Goal: Task Accomplishment & Management: Manage account settings

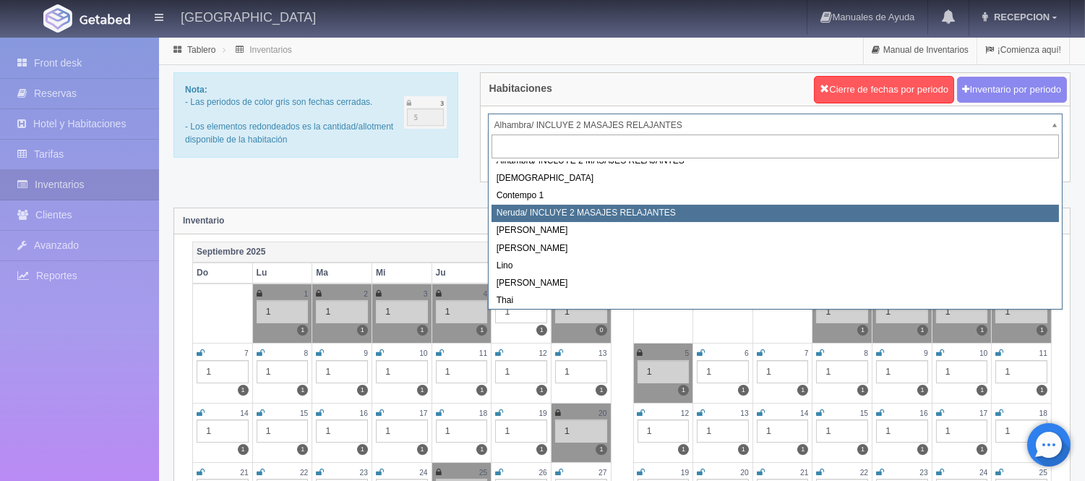
scroll to position [82, 0]
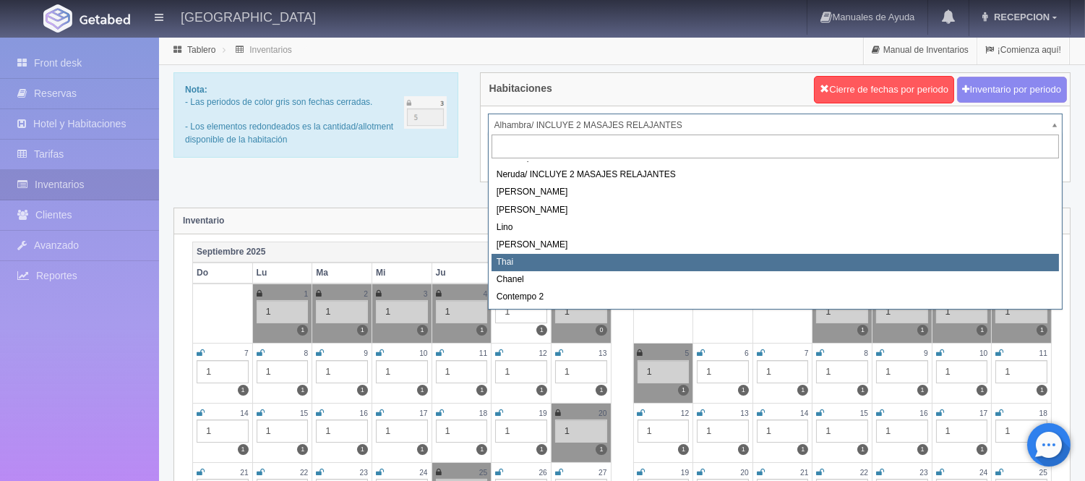
select select "727"
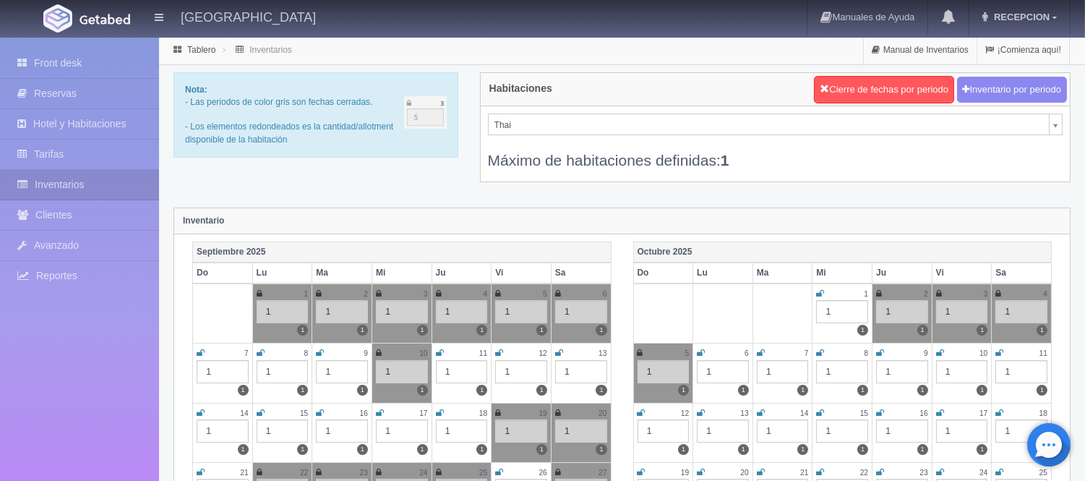
scroll to position [40, 0]
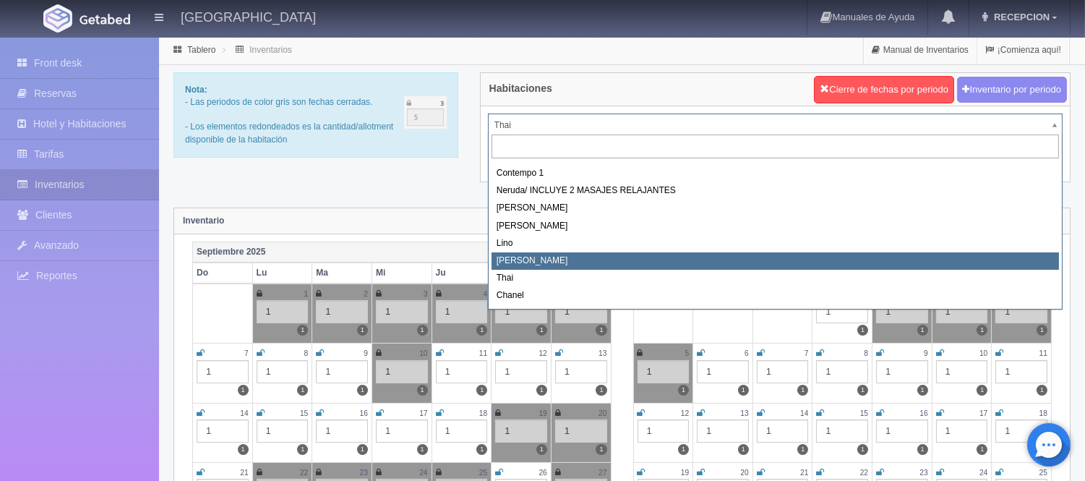
scroll to position [82, 0]
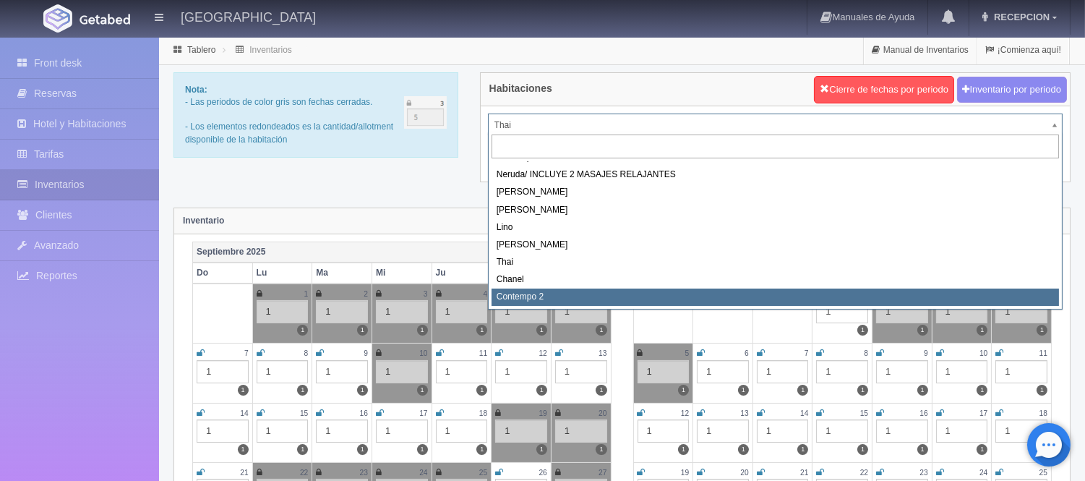
select select "2044"
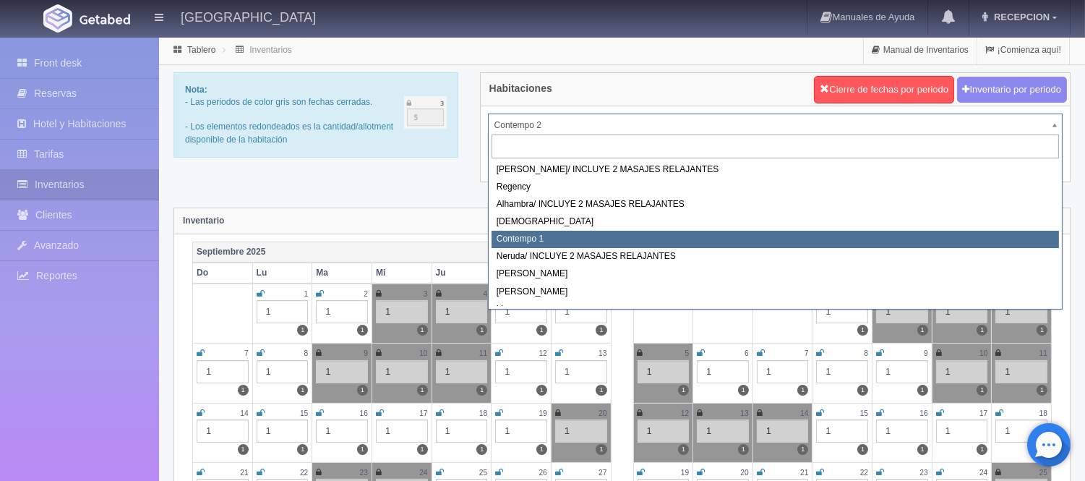
select select "721"
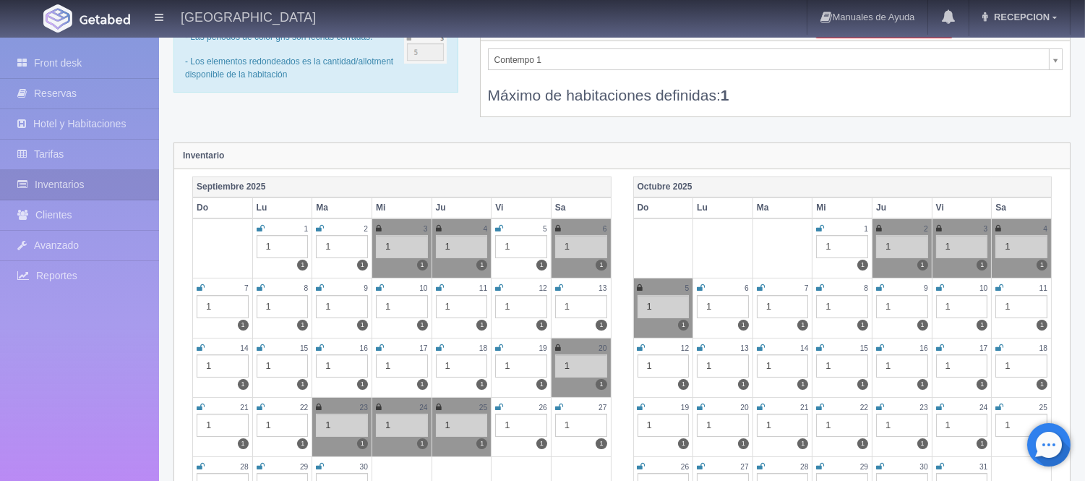
scroll to position [161, 0]
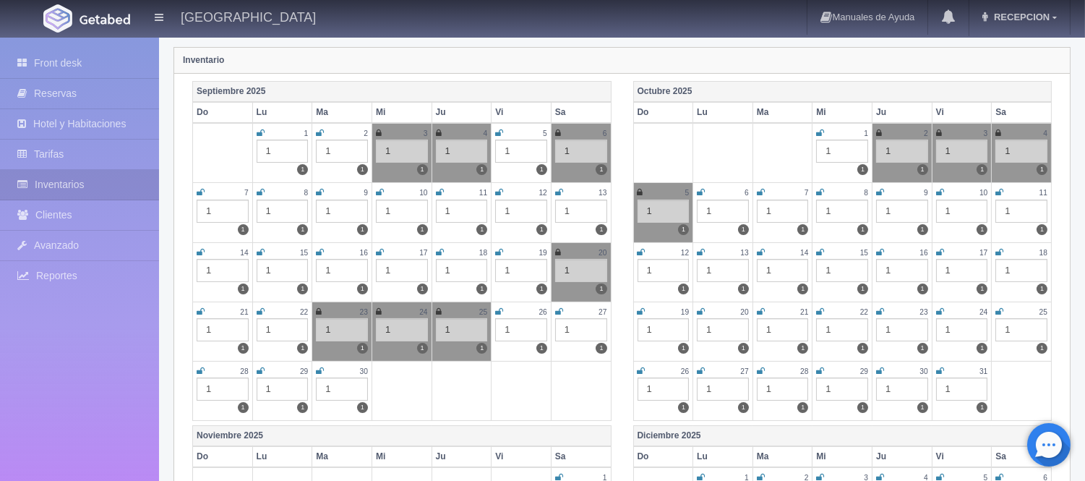
click at [942, 194] on icon at bounding box center [941, 192] width 8 height 9
click at [999, 192] on icon at bounding box center [1000, 192] width 8 height 9
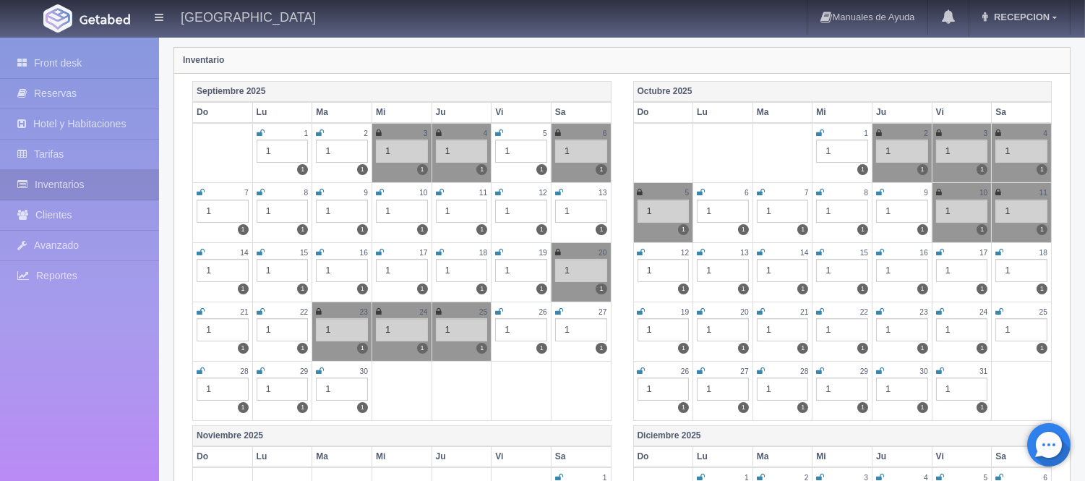
click at [996, 192] on icon at bounding box center [999, 192] width 6 height 9
click at [940, 191] on icon at bounding box center [940, 192] width 6 height 9
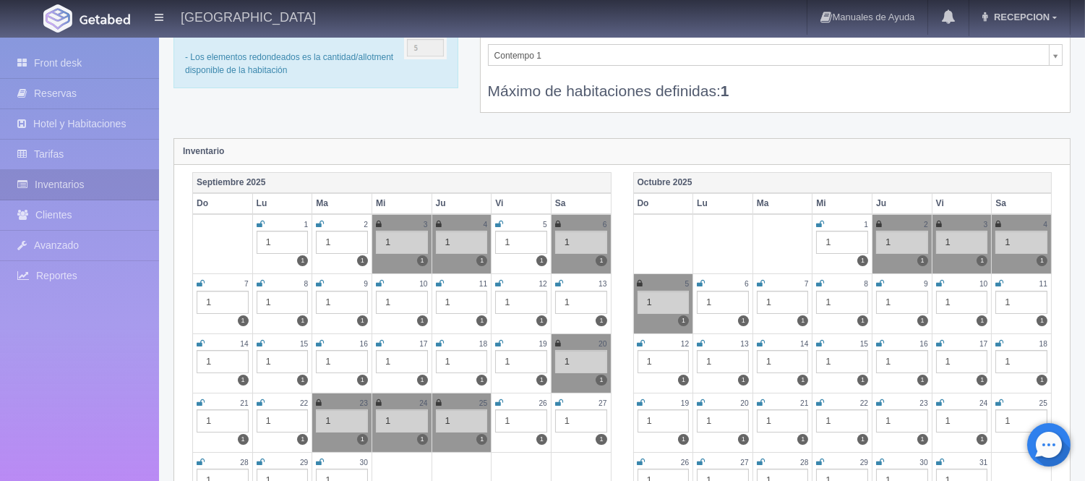
scroll to position [0, 0]
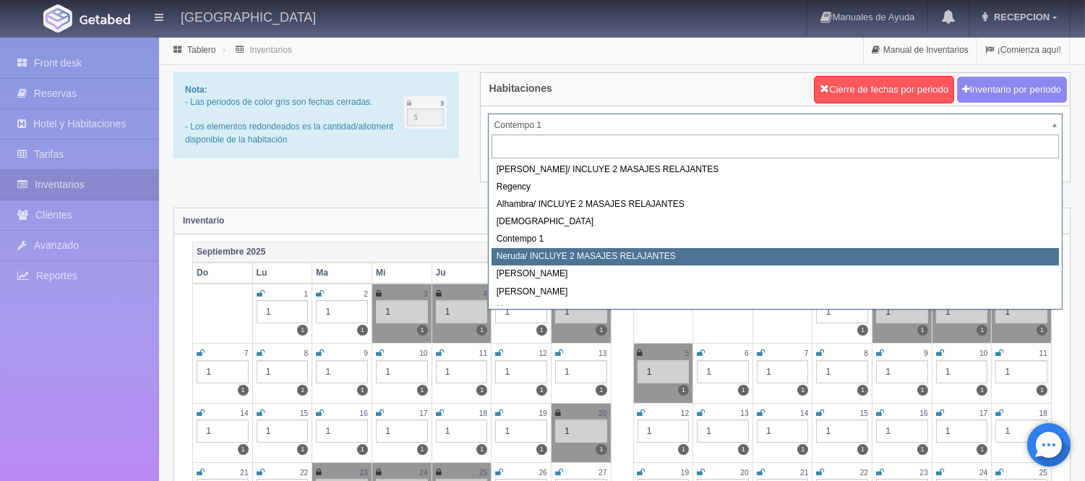
scroll to position [82, 0]
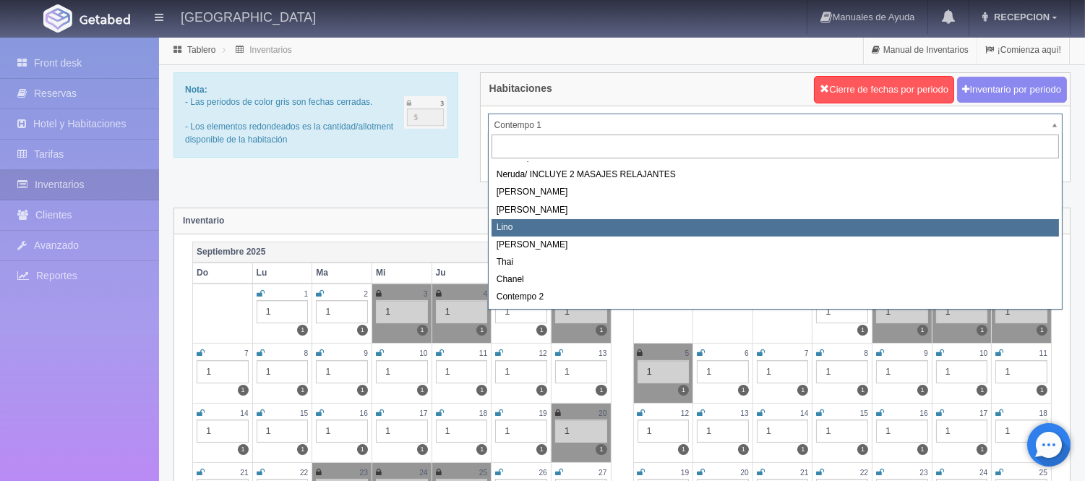
select select "725"
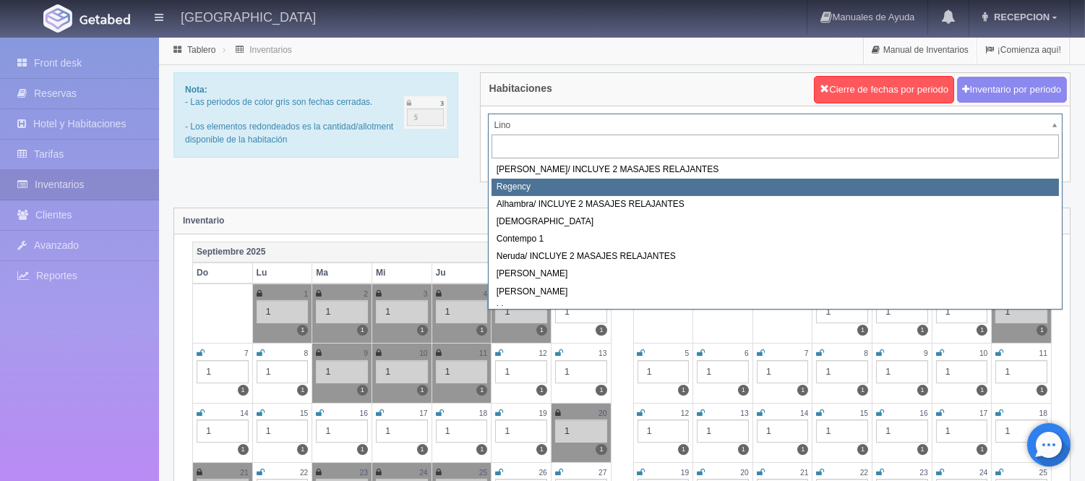
select select "718"
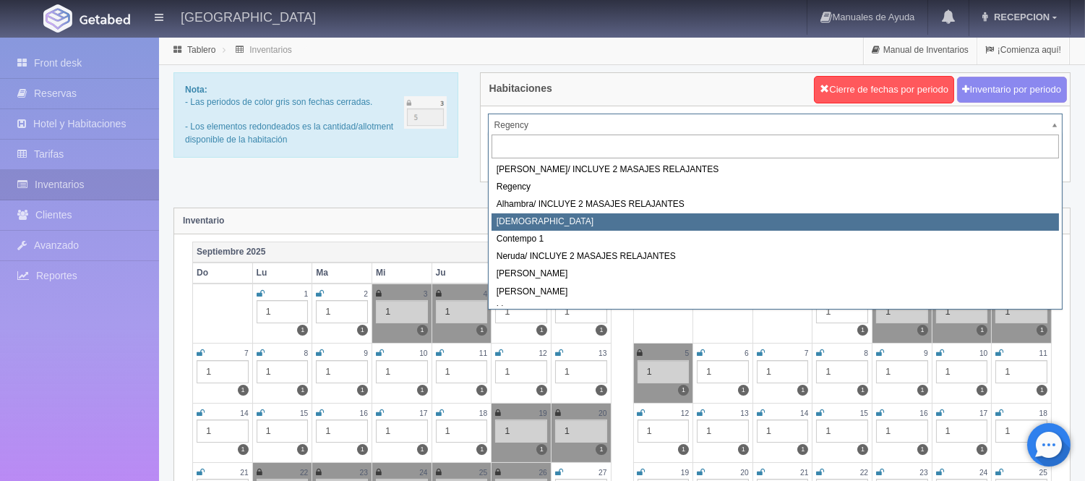
select select "720"
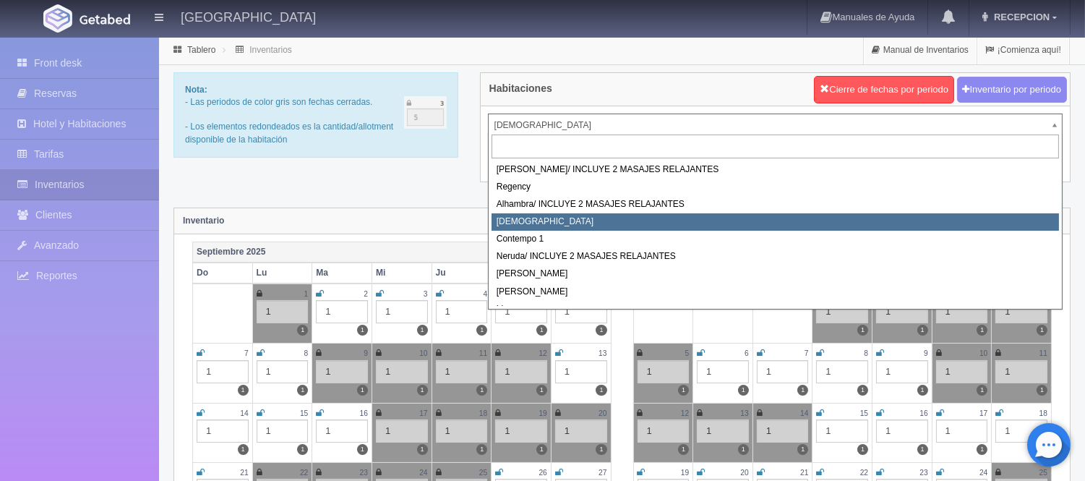
scroll to position [82, 0]
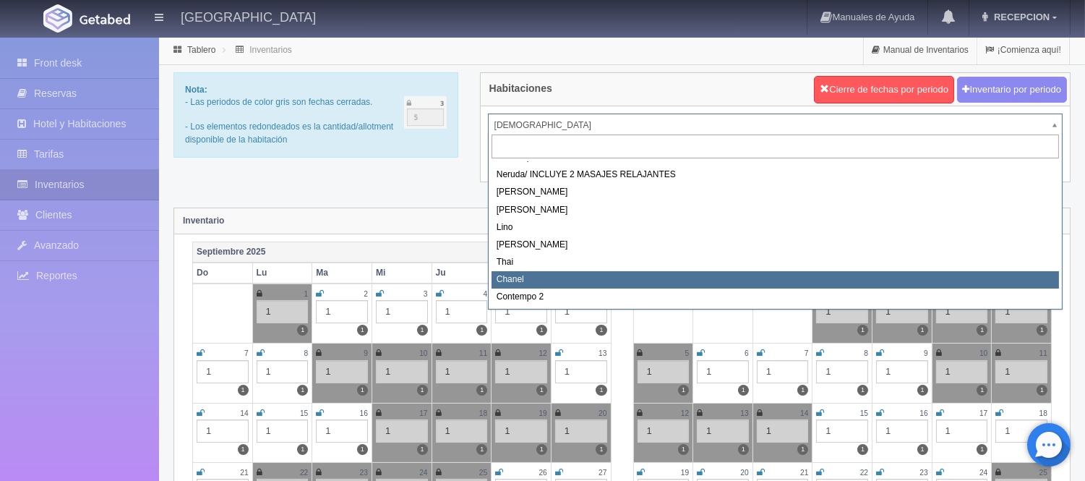
select select "728"
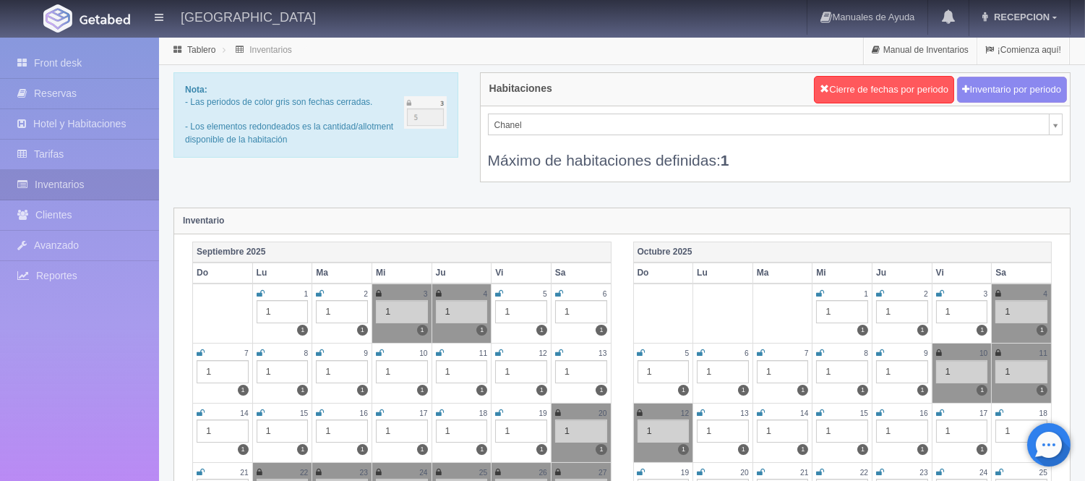
scroll to position [59, 0]
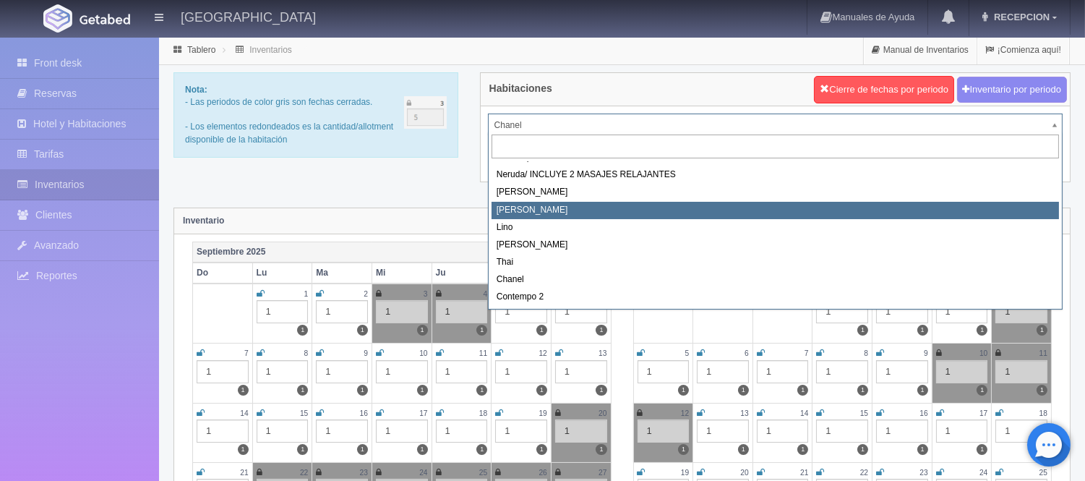
scroll to position [0, 0]
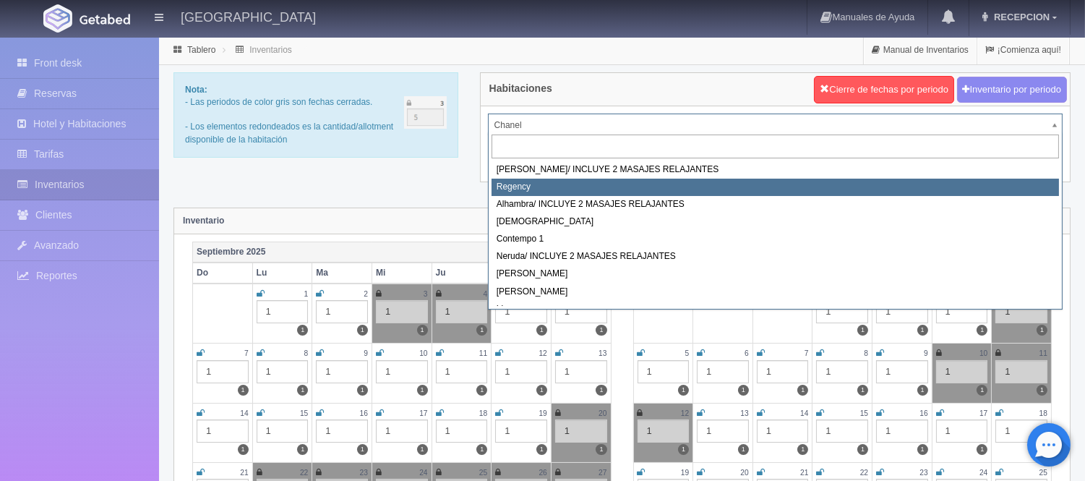
select select "718"
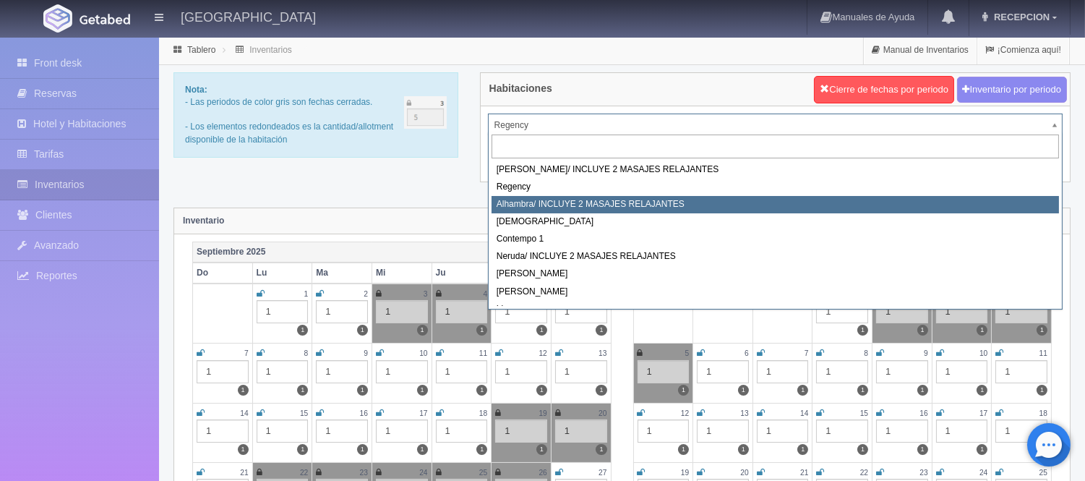
select select "719"
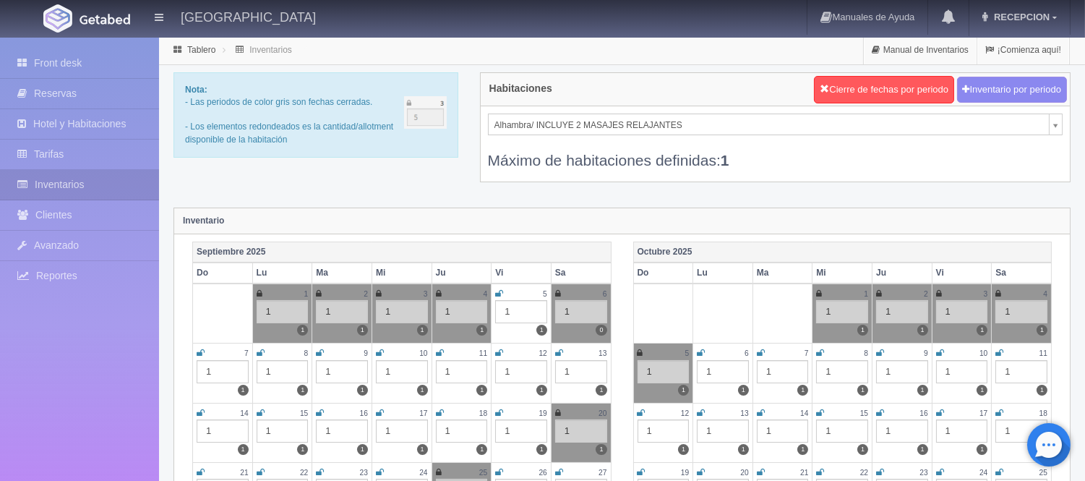
scroll to position [80, 0]
